Goal: Information Seeking & Learning: Find contact information

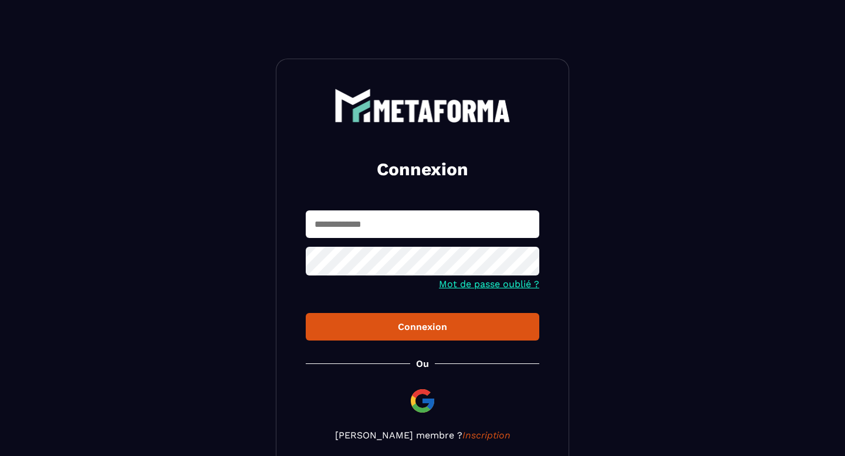
type input "**********"
click at [411, 327] on div "Connexion" at bounding box center [422, 326] width 215 height 11
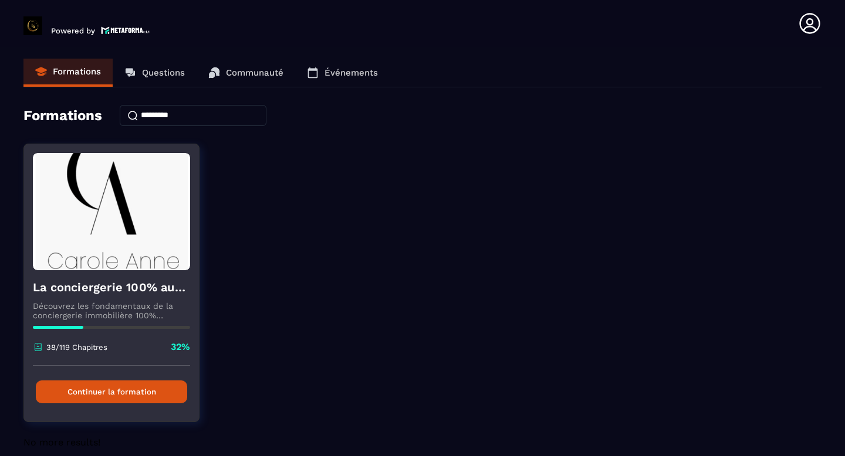
scroll to position [14, 0]
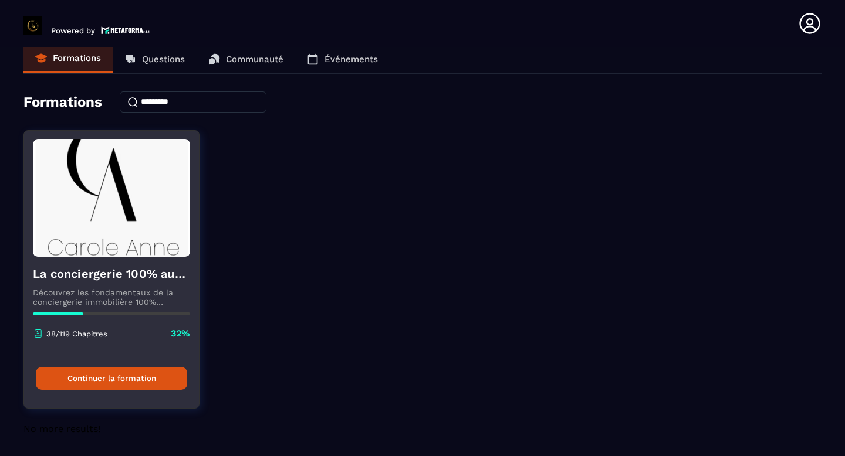
click at [119, 380] on button "Continuer la formation" at bounding box center [111, 378] width 151 height 23
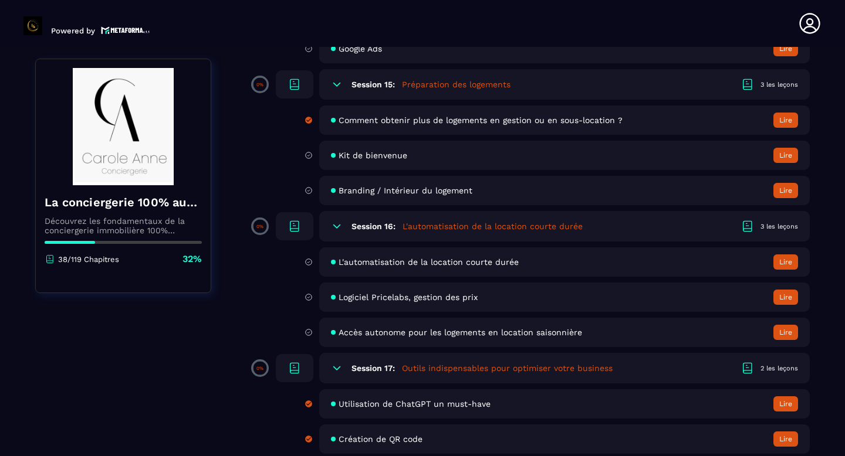
scroll to position [2098, 0]
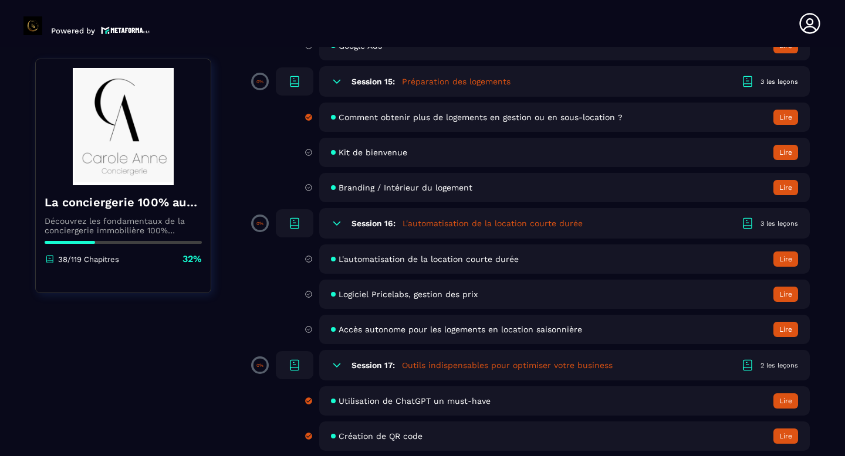
click at [345, 293] on span "Logiciel Pricelabs, gestion des prix" at bounding box center [407, 294] width 139 height 9
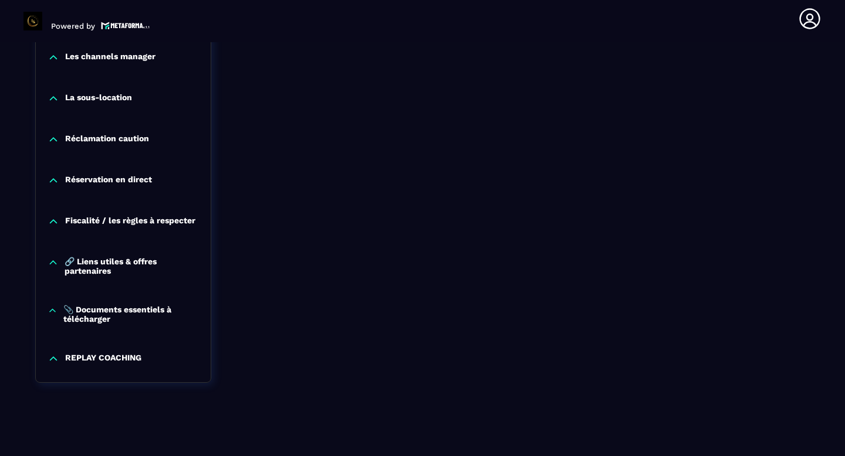
scroll to position [1213, 0]
click at [159, 178] on div "Réservation en direct" at bounding box center [123, 181] width 175 height 12
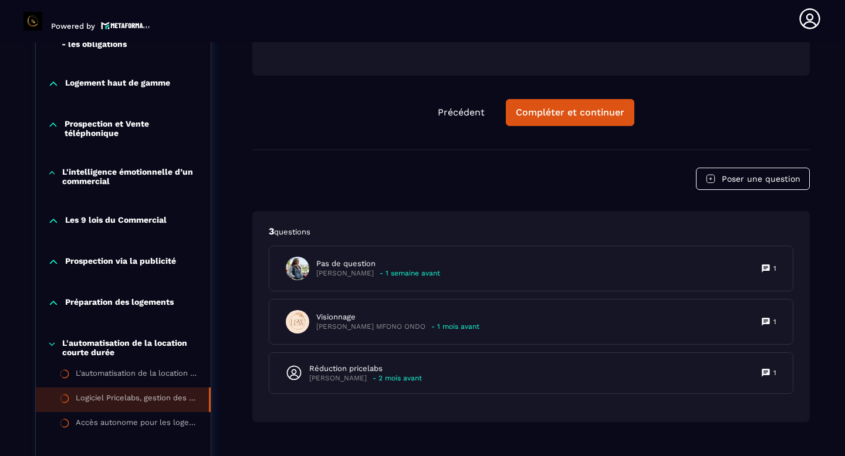
scroll to position [701, 0]
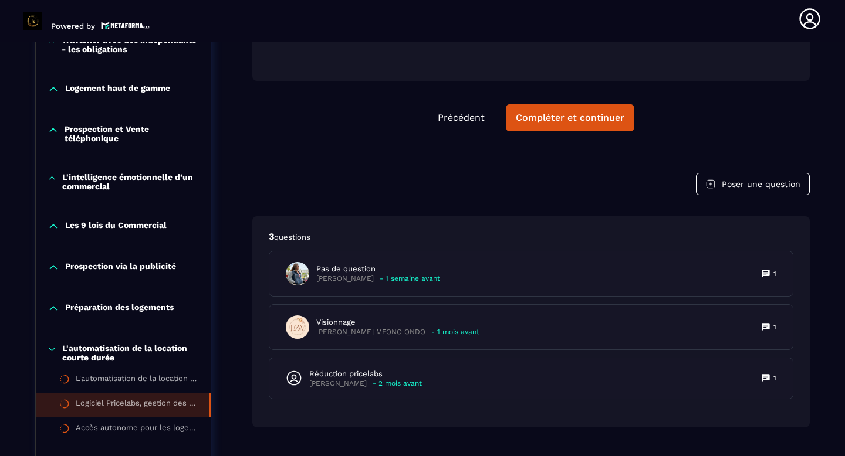
click at [50, 348] on icon at bounding box center [52, 350] width 9 height 12
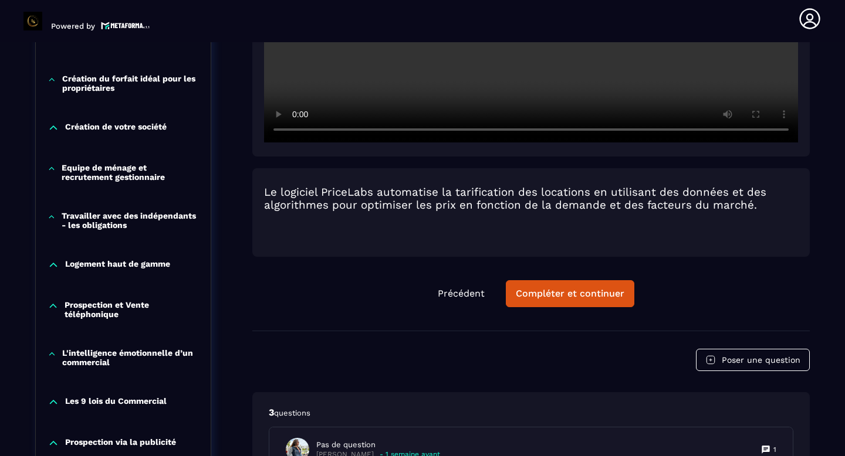
scroll to position [524, 0]
click at [51, 221] on icon at bounding box center [52, 218] width 8 height 12
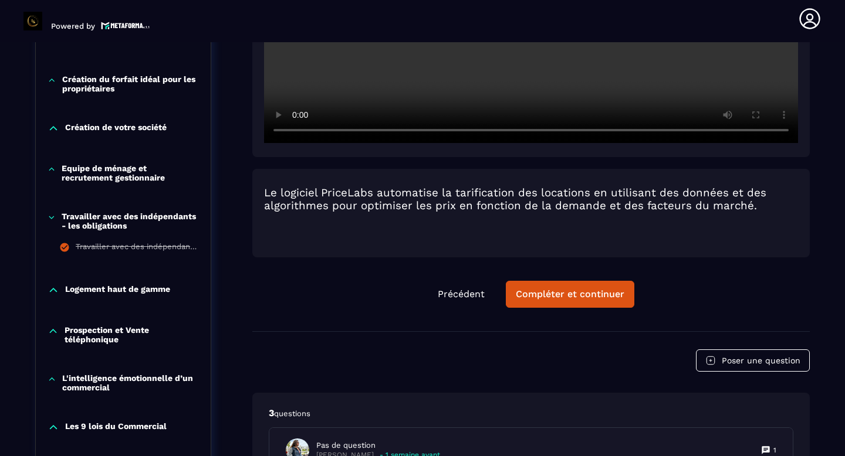
click at [51, 219] on icon at bounding box center [51, 217] width 5 height 2
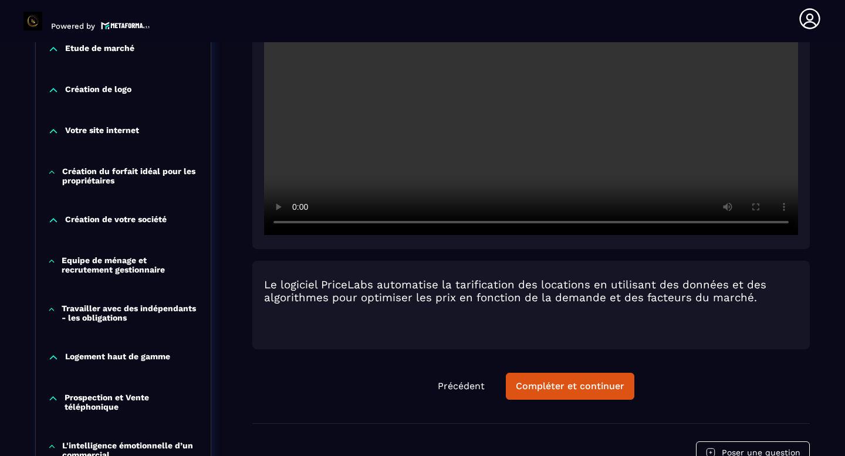
scroll to position [402, 0]
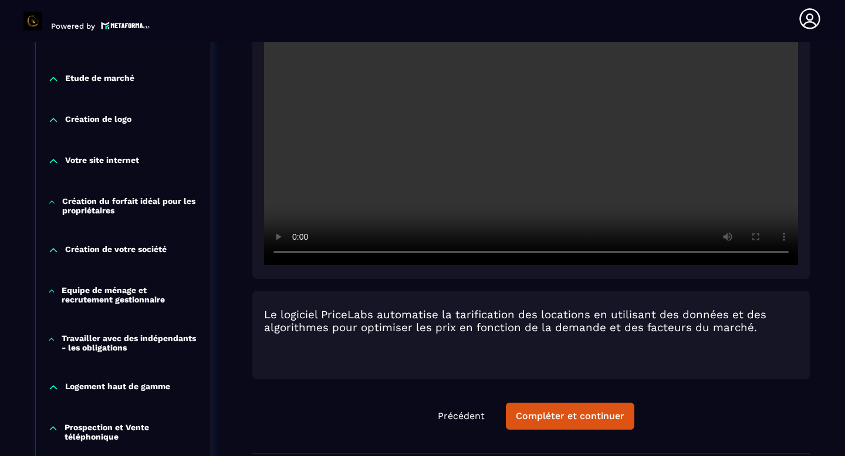
click at [63, 162] on div "Votre site internet" at bounding box center [123, 161] width 175 height 12
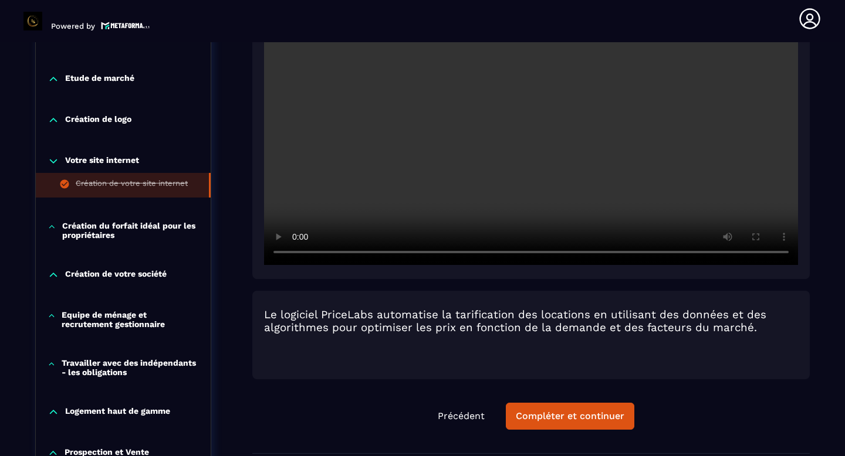
click at [99, 184] on div "Création de votre site internet" at bounding box center [132, 185] width 112 height 13
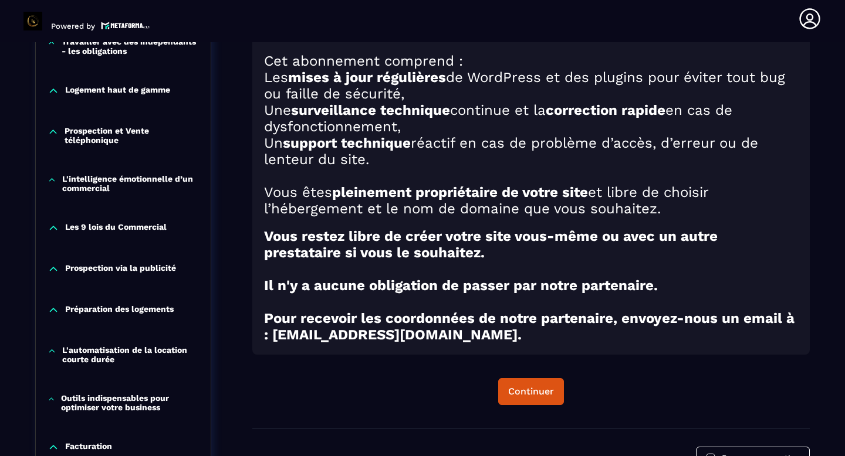
scroll to position [808, 0]
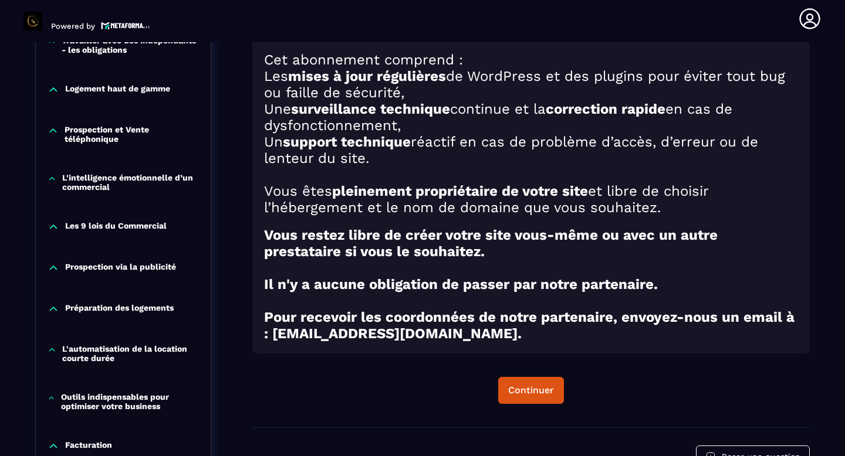
drag, startPoint x: 527, startPoint y: 349, endPoint x: 277, endPoint y: 346, distance: 249.9
click at [277, 342] on strong "Pour recevoir les coordonnées de notre partenaire, envoyez-nous un email à : [E…" at bounding box center [529, 325] width 530 height 33
copy strong "[EMAIL_ADDRESS][DOMAIN_NAME]"
drag, startPoint x: 271, startPoint y: 347, endPoint x: 527, endPoint y: 348, distance: 256.4
click at [527, 342] on strong "Pour recevoir les coordonnées de notre partenaire, envoyez-nous un email à : [E…" at bounding box center [529, 325] width 530 height 33
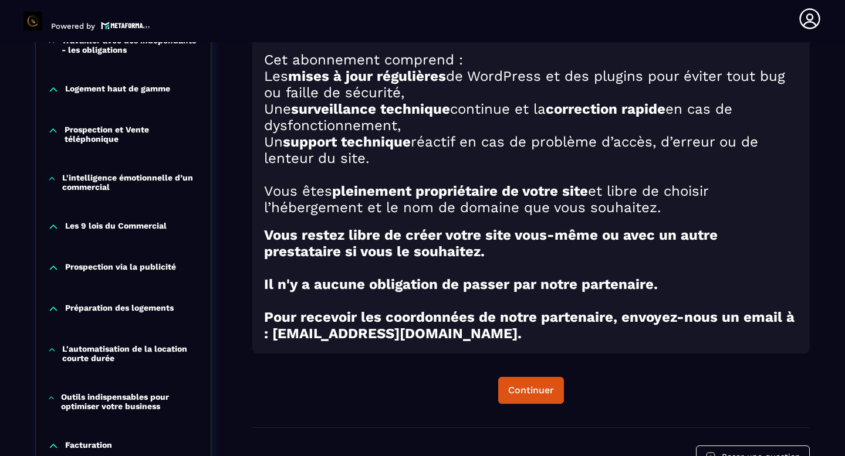
copy strong "[EMAIL_ADDRESS][DOMAIN_NAME]"
